Goal: Information Seeking & Learning: Learn about a topic

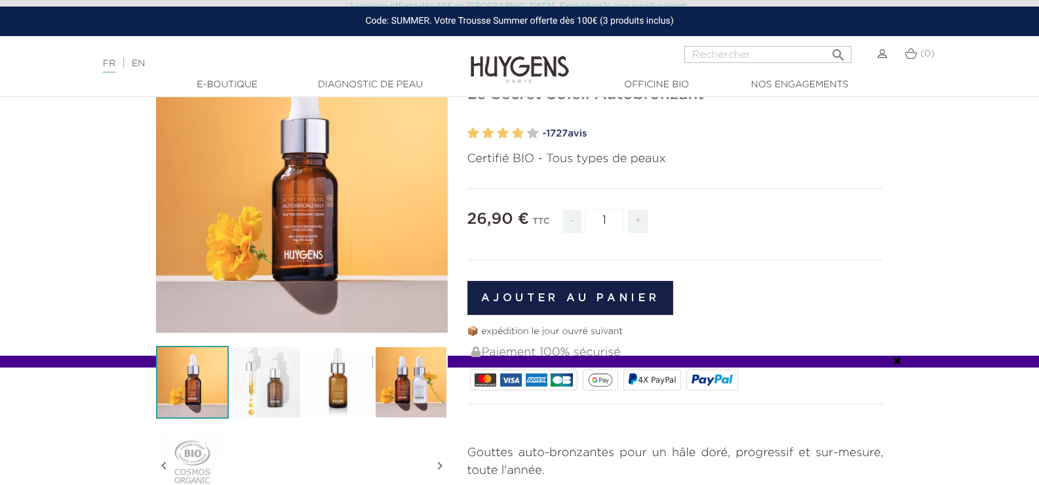
scroll to position [131, 0]
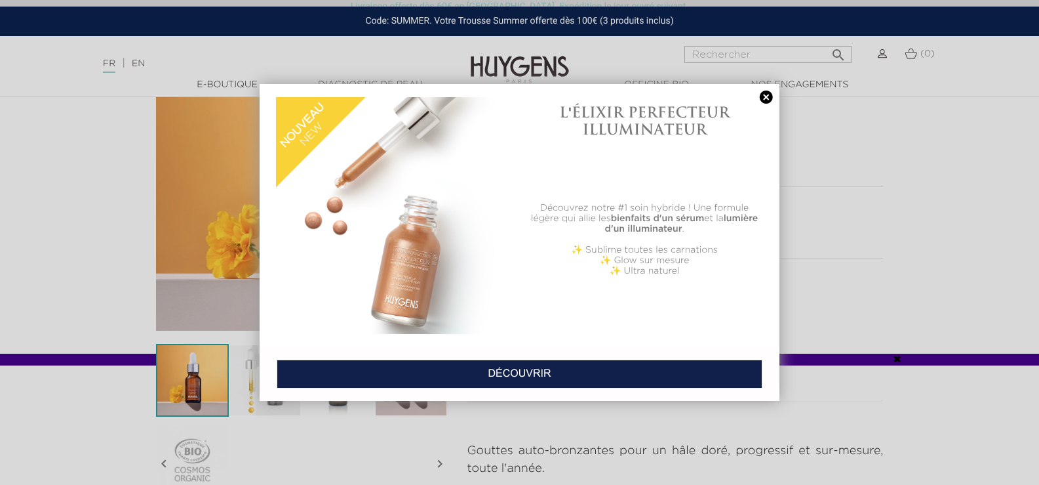
click at [768, 96] on link at bounding box center [766, 97] width 18 height 14
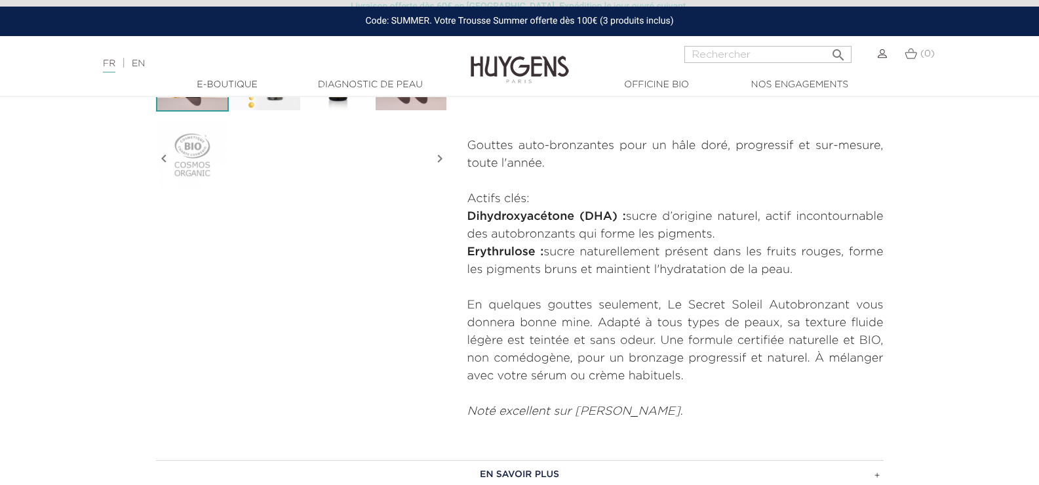
scroll to position [459, 0]
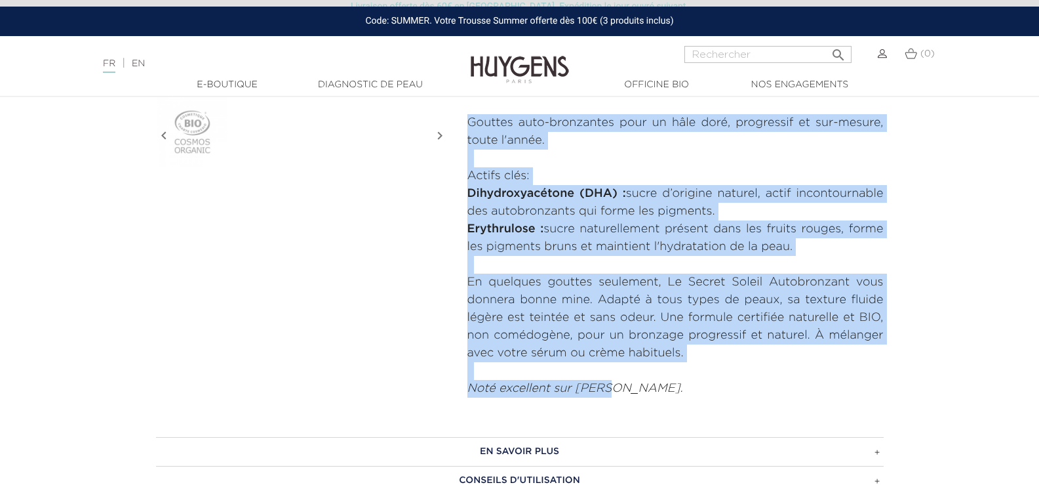
drag, startPoint x: 618, startPoint y: 394, endPoint x: 468, endPoint y: 125, distance: 307.6
click at [468, 125] on div "Gouttes auto-bronzantes pour un hâle doré, progressif et sur-mesure, toute l'an…" at bounding box center [675, 255] width 416 height 283
copy div "Gouttes auto-bronzantes pour un hâle doré, progressif et sur-mesure, toute l'an…"
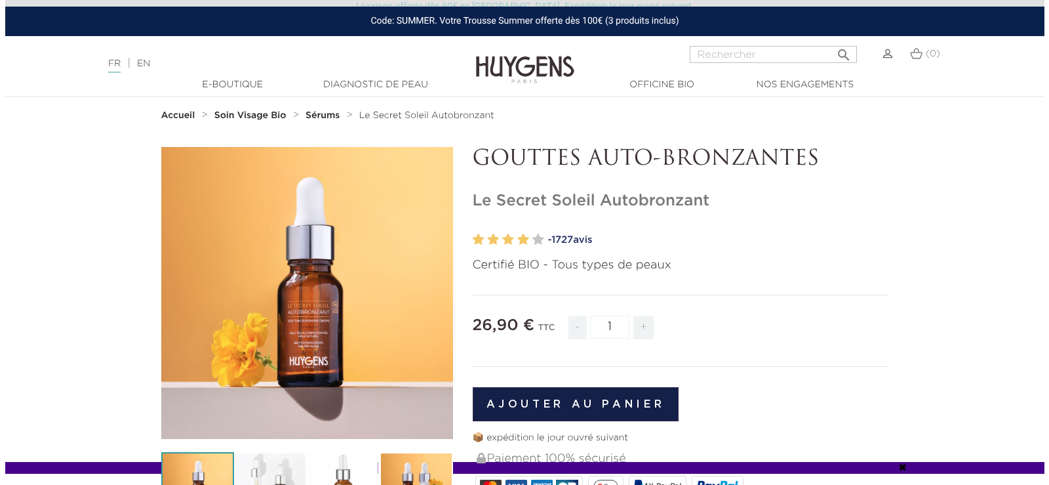
scroll to position [0, 0]
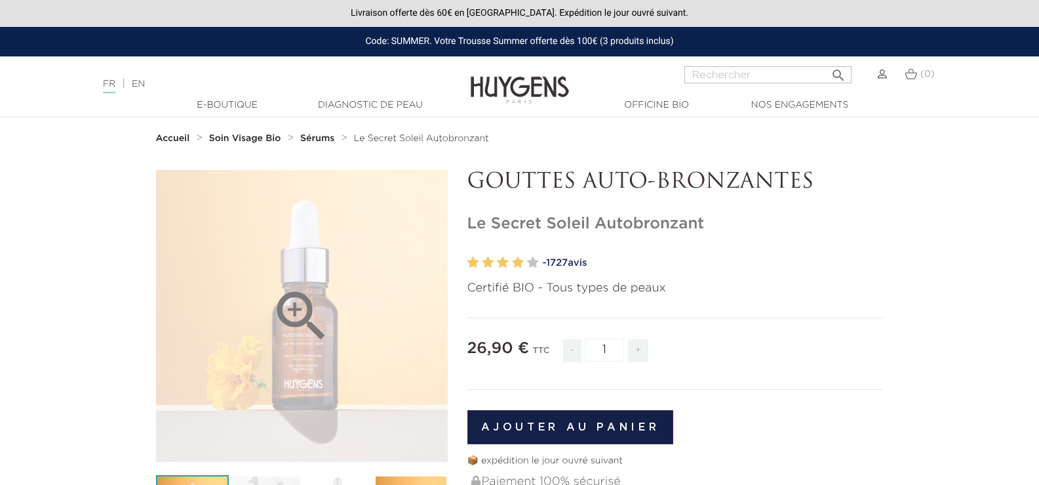
click at [298, 311] on icon "" at bounding box center [302, 316] width 66 height 66
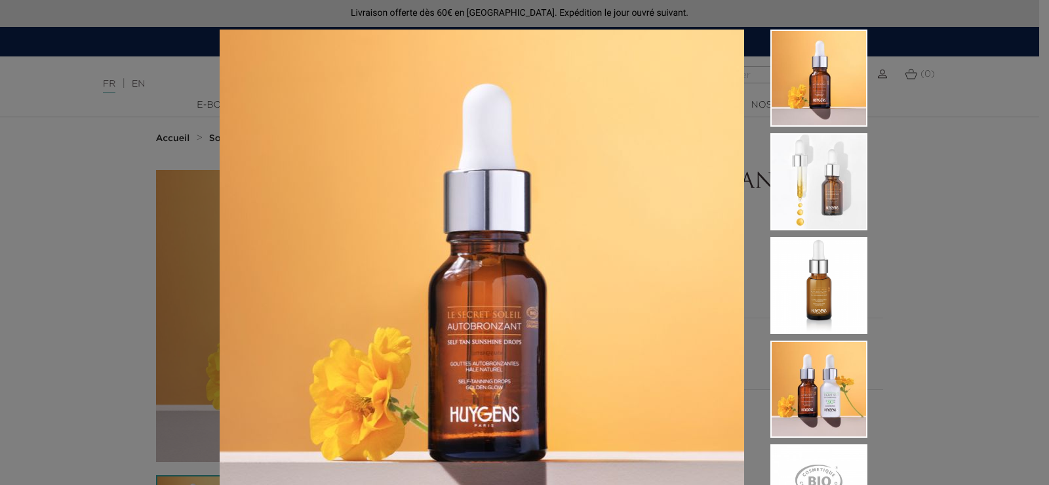
click at [504, 371] on img at bounding box center [482, 292] width 525 height 525
click at [828, 199] on img at bounding box center [818, 181] width 97 height 97
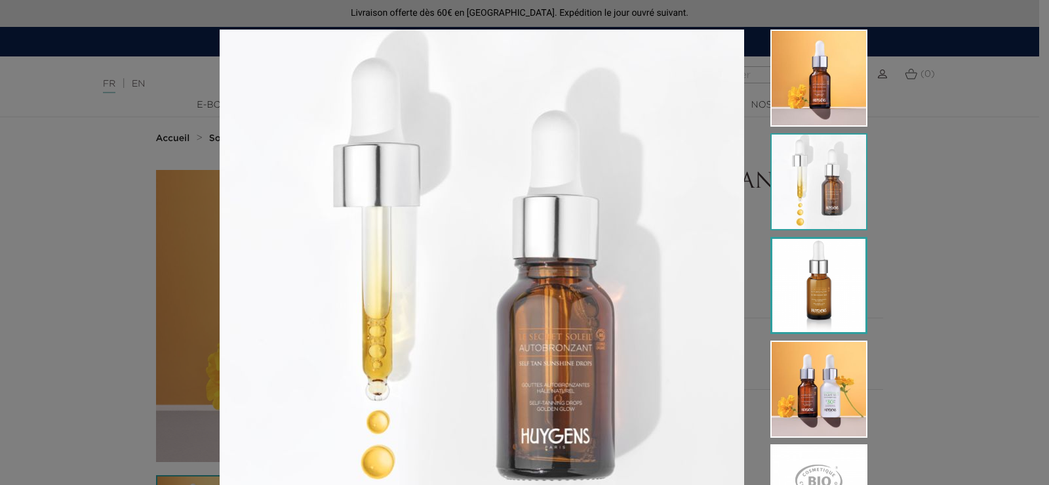
click at [807, 296] on img at bounding box center [818, 285] width 97 height 97
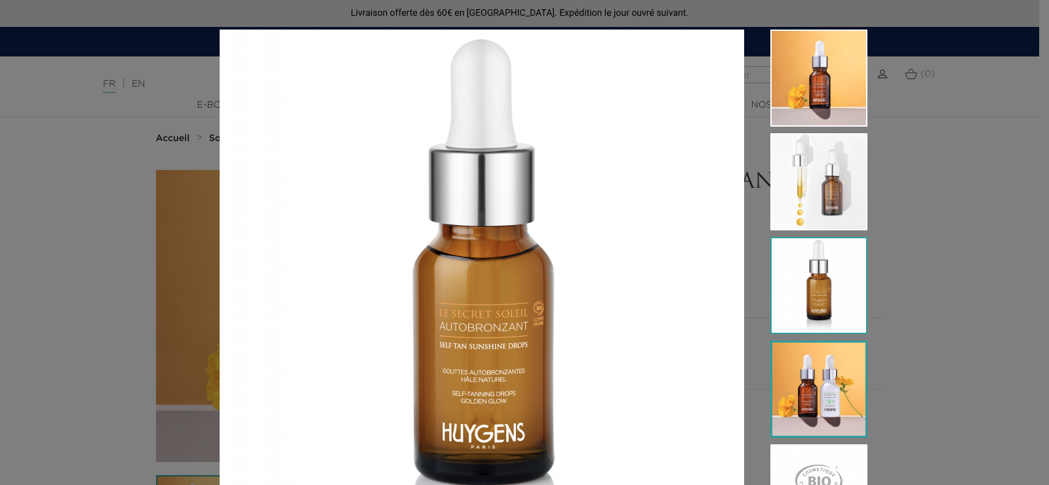
click at [780, 404] on img at bounding box center [818, 388] width 97 height 97
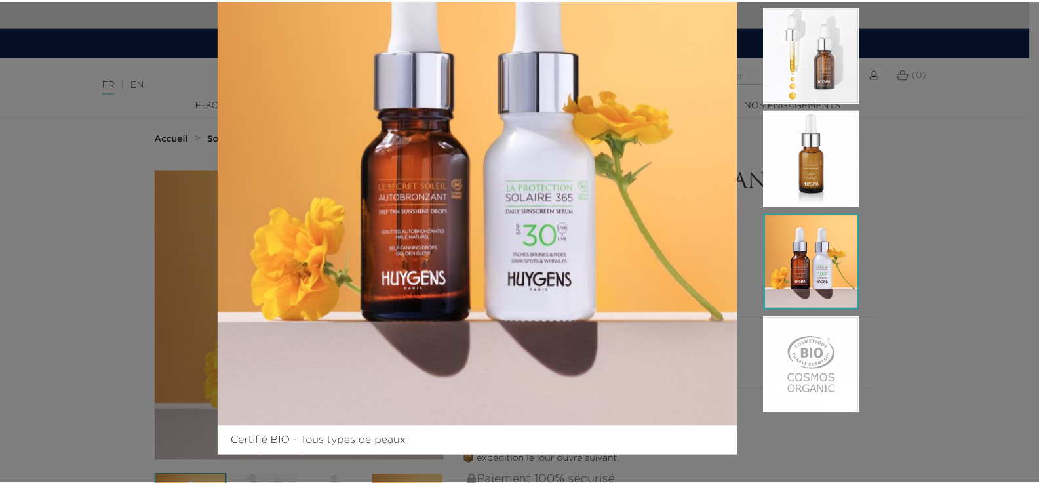
scroll to position [129, 0]
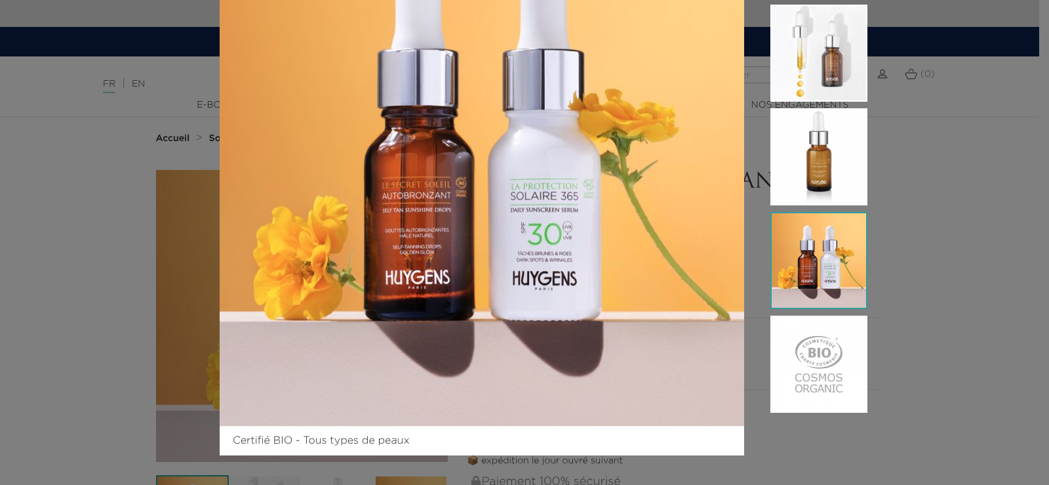
click at [947, 306] on div "Certifié BIO - Tous types de peaux" at bounding box center [524, 242] width 1049 height 485
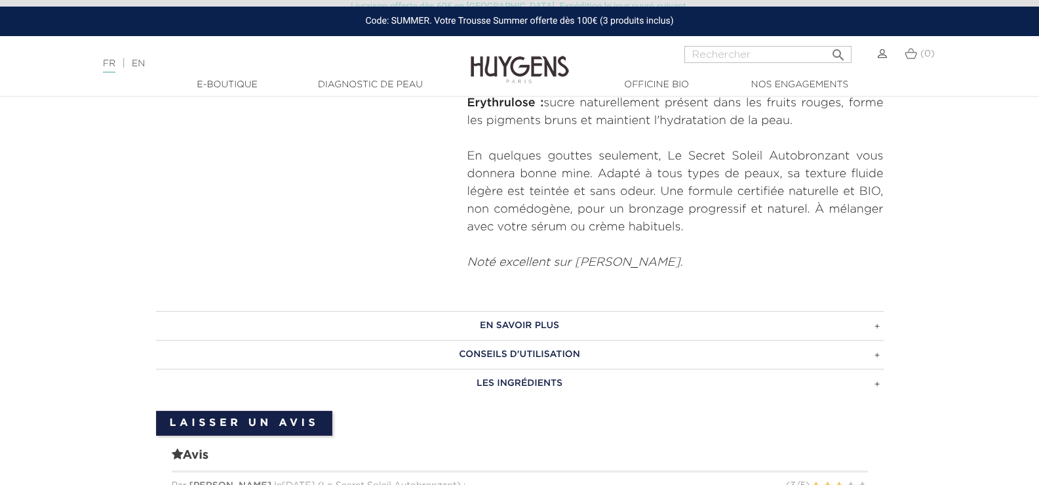
scroll to position [590, 0]
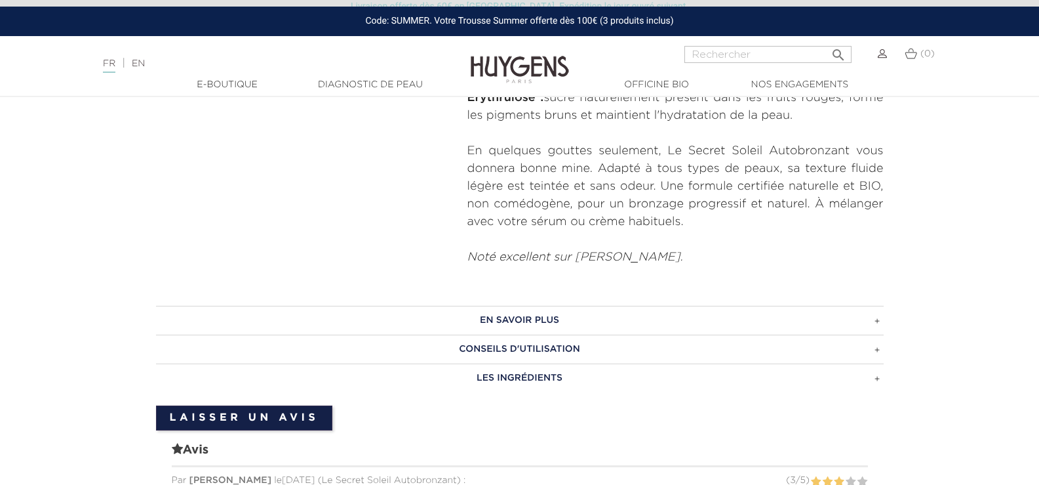
click at [559, 316] on h3 "EN SAVOIR PLUS" at bounding box center [520, 320] width 728 height 29
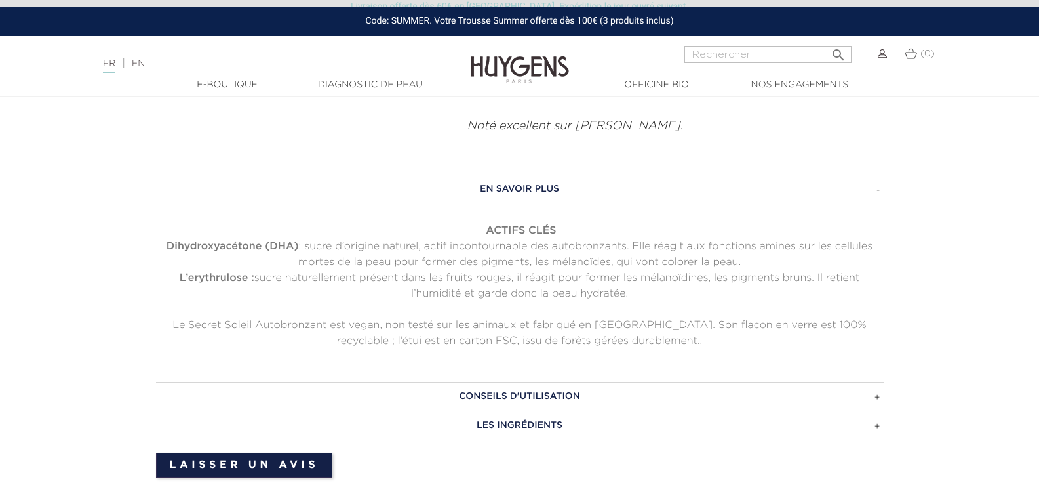
scroll to position [787, 0]
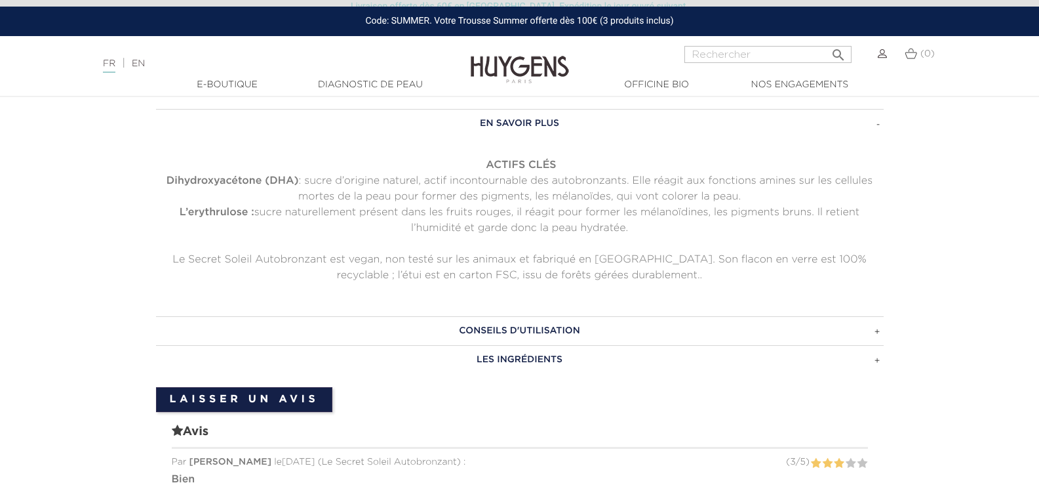
click at [577, 332] on h3 "CONSEILS D'UTILISATION" at bounding box center [520, 330] width 728 height 29
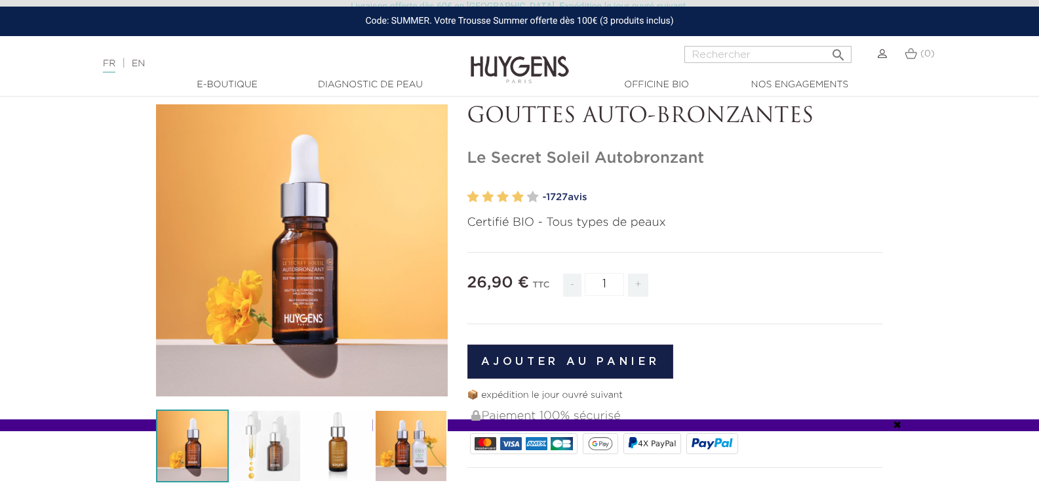
scroll to position [0, 0]
